Goal: Transaction & Acquisition: Purchase product/service

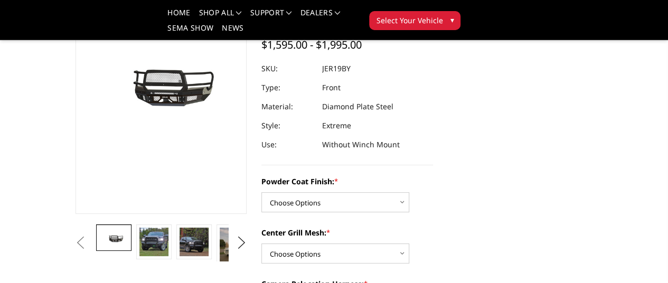
scroll to position [105, 0]
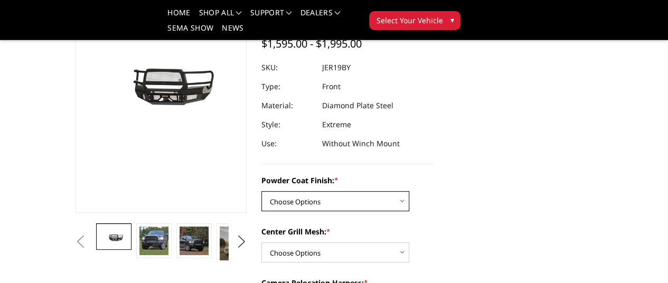
click at [367, 191] on select "Choose Options Bare Metal Gloss Black Powder Coat Textured Black Powder Coat" at bounding box center [336, 201] width 148 height 20
select select "3215"
click at [262, 191] on select "Choose Options Bare Metal Gloss Black Powder Coat Textured Black Powder Coat" at bounding box center [336, 201] width 148 height 20
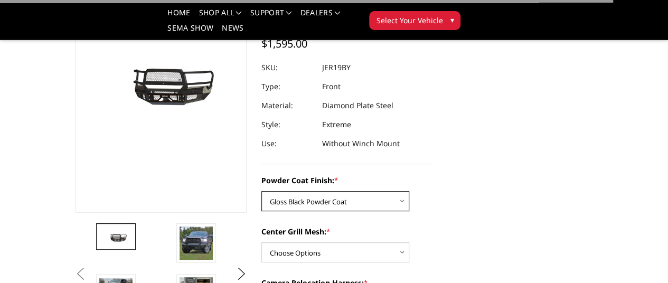
scroll to position [176, 0]
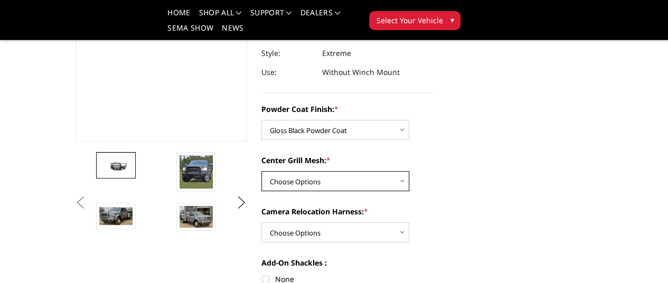
click at [344, 171] on select "Choose Options WITH Expanded Metal in Center Grill WITHOUT Expanded Metal in Ce…" at bounding box center [336, 181] width 148 height 20
select select "3217"
click at [262, 171] on select "Choose Options WITH Expanded Metal in Center Grill WITHOUT Expanded Metal in Ce…" at bounding box center [336, 181] width 148 height 20
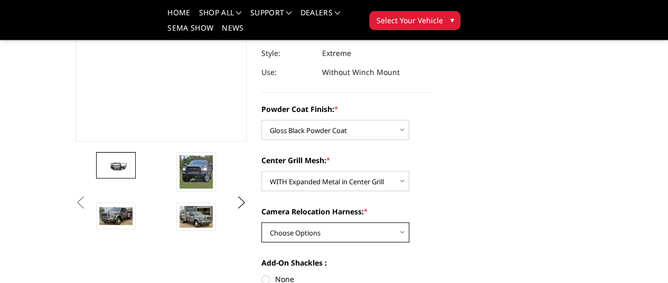
click at [333, 222] on select "Choose Options WITH Camera Relocation Harness WITHOUT Camera Relocation Harness" at bounding box center [336, 232] width 148 height 20
select select "3220"
click at [262, 222] on select "Choose Options WITH Camera Relocation Harness WITHOUT Camera Relocation Harness" at bounding box center [336, 232] width 148 height 20
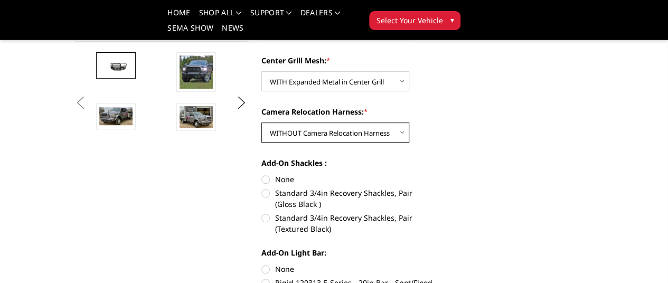
scroll to position [277, 0]
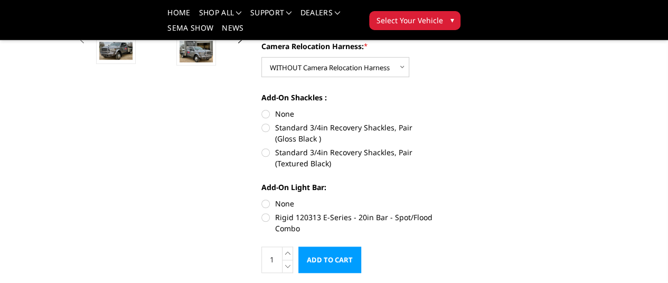
scroll to position [342, 0]
click at [263, 122] on label "Standard 3/4in Recovery Shackles, Pair (Gloss Black )" at bounding box center [348, 133] width 172 height 22
click at [433, 108] on input "Standard 3/4in Recovery Shackles, Pair (Gloss Black )" at bounding box center [433, 108] width 1 height 1
radio input "true"
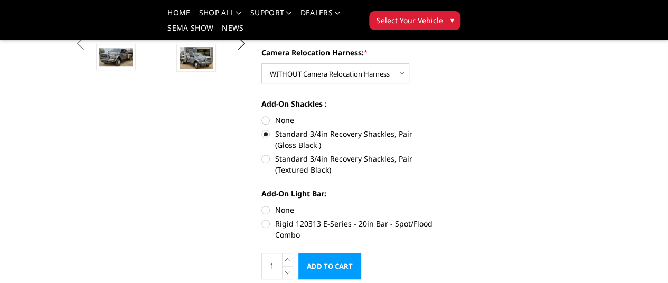
scroll to position [343, 0]
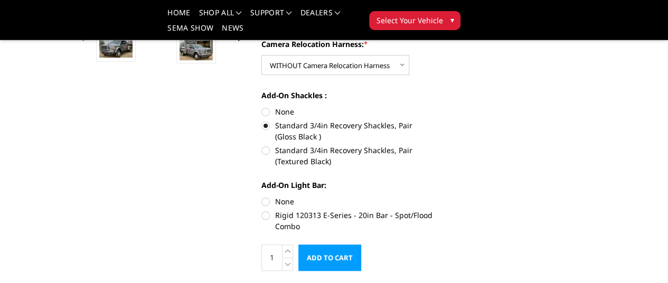
click at [262, 210] on label "Rigid 120313 E-Series - 20in Bar - Spot/Flood Combo" at bounding box center [348, 221] width 172 height 22
click at [433, 196] on input "Rigid 120313 E-Series - 20in Bar - Spot/Flood Combo" at bounding box center [433, 196] width 1 height 1
radio input "true"
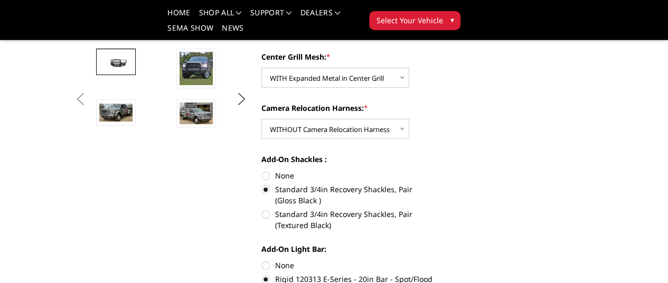
scroll to position [280, 0]
click at [262, 259] on label "None" at bounding box center [348, 264] width 172 height 11
click at [262, 259] on input "None" at bounding box center [262, 259] width 1 height 1
radio input "true"
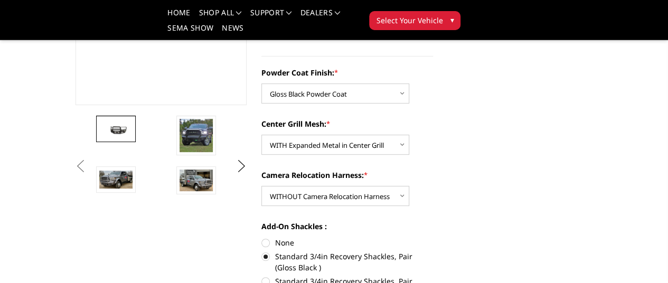
scroll to position [213, 0]
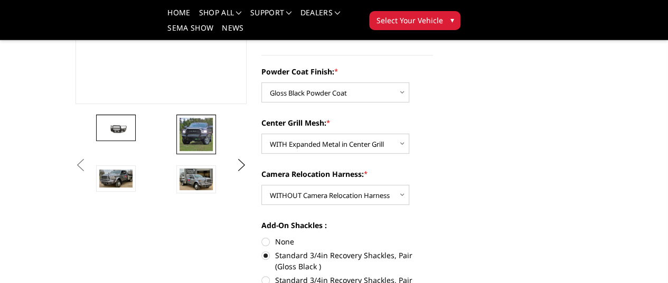
click at [180, 151] on img at bounding box center [196, 134] width 33 height 33
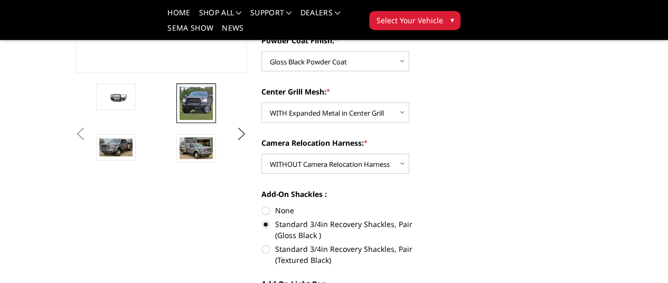
scroll to position [246, 0]
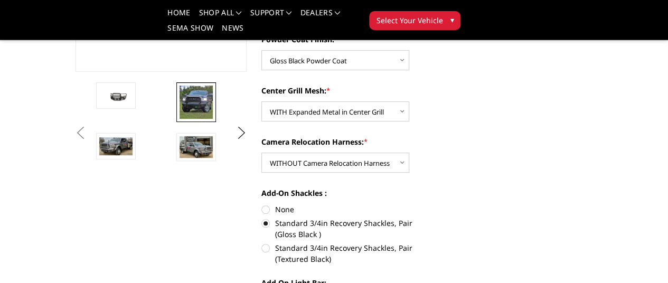
click at [265, 204] on label "None" at bounding box center [348, 209] width 172 height 11
click at [262, 204] on input "None" at bounding box center [262, 204] width 1 height 1
radio input "true"
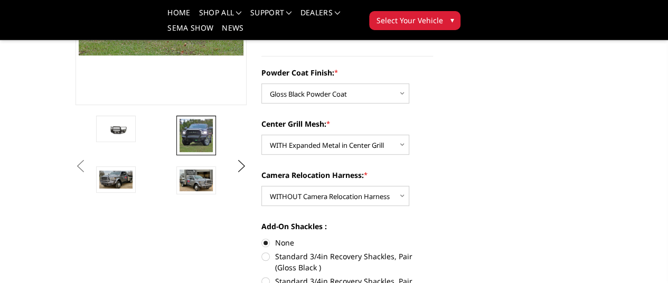
scroll to position [213, 0]
click at [260, 152] on img at bounding box center [276, 134] width 33 height 33
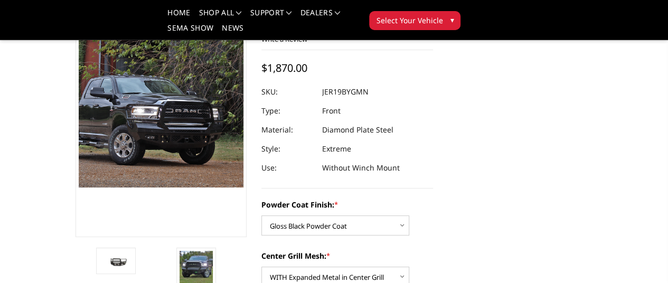
scroll to position [0, 0]
